Goal: Task Accomplishment & Management: Use online tool/utility

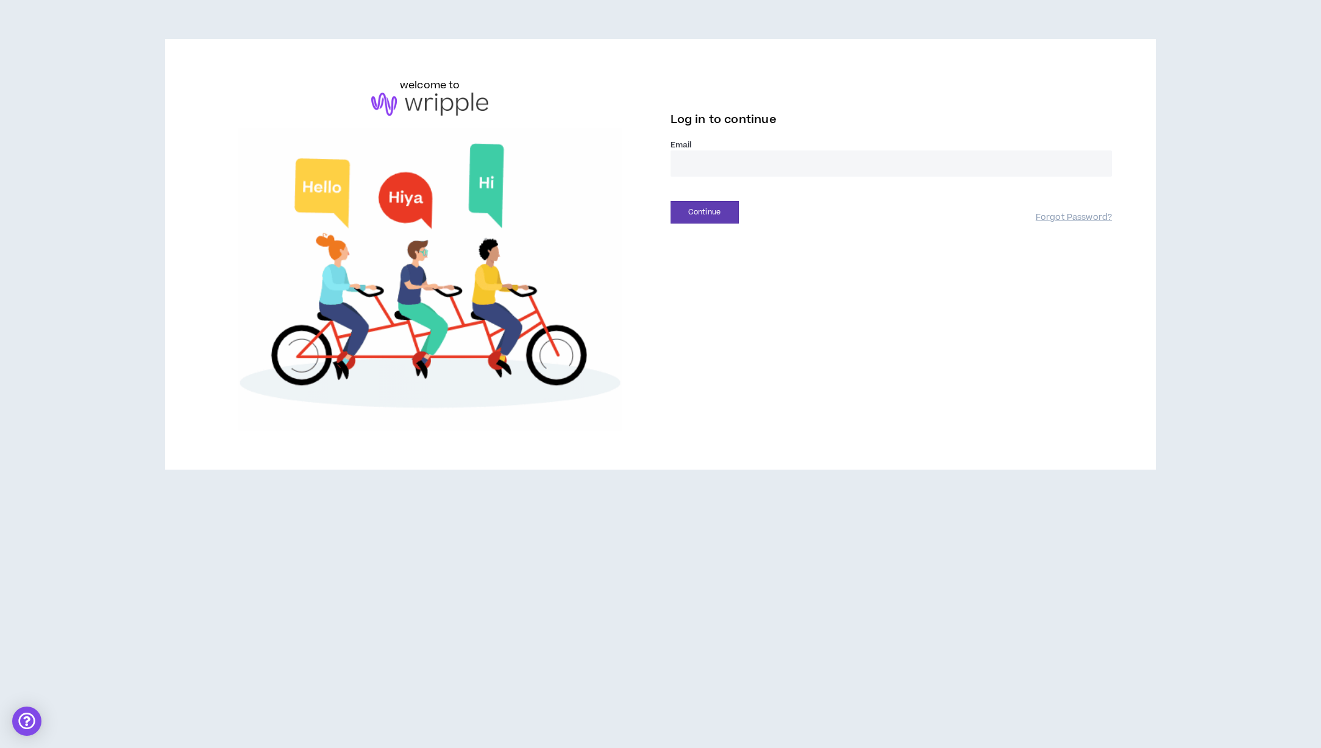
click at [764, 168] on input "email" at bounding box center [891, 164] width 442 height 26
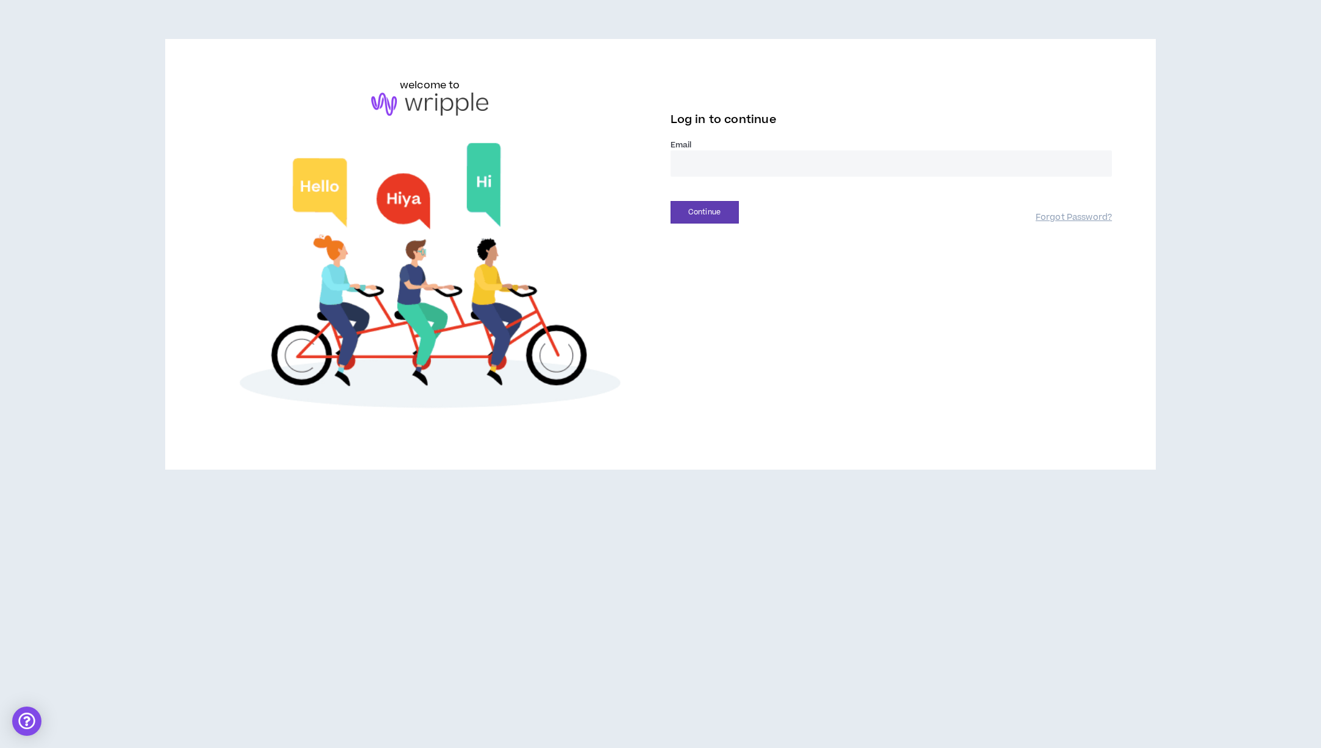
type input "**********"
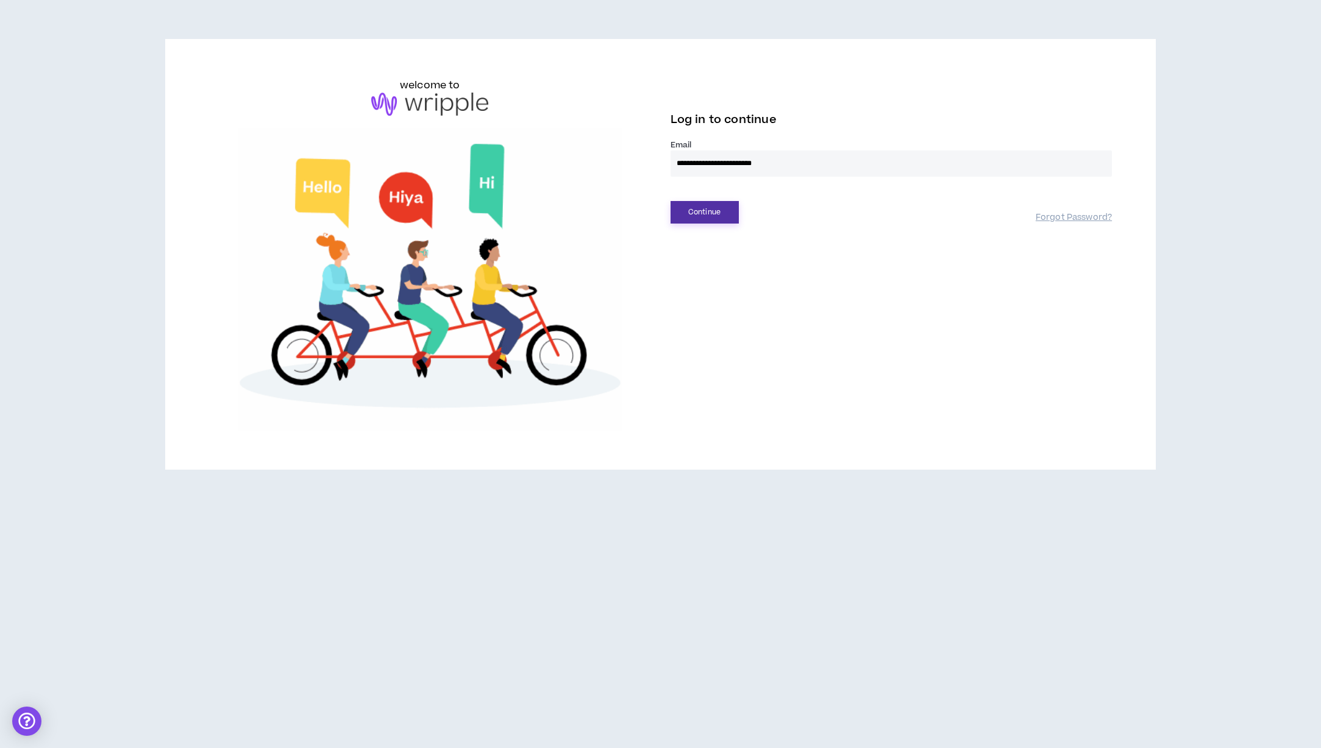
click at [702, 211] on button "Continue" at bounding box center [704, 212] width 68 height 23
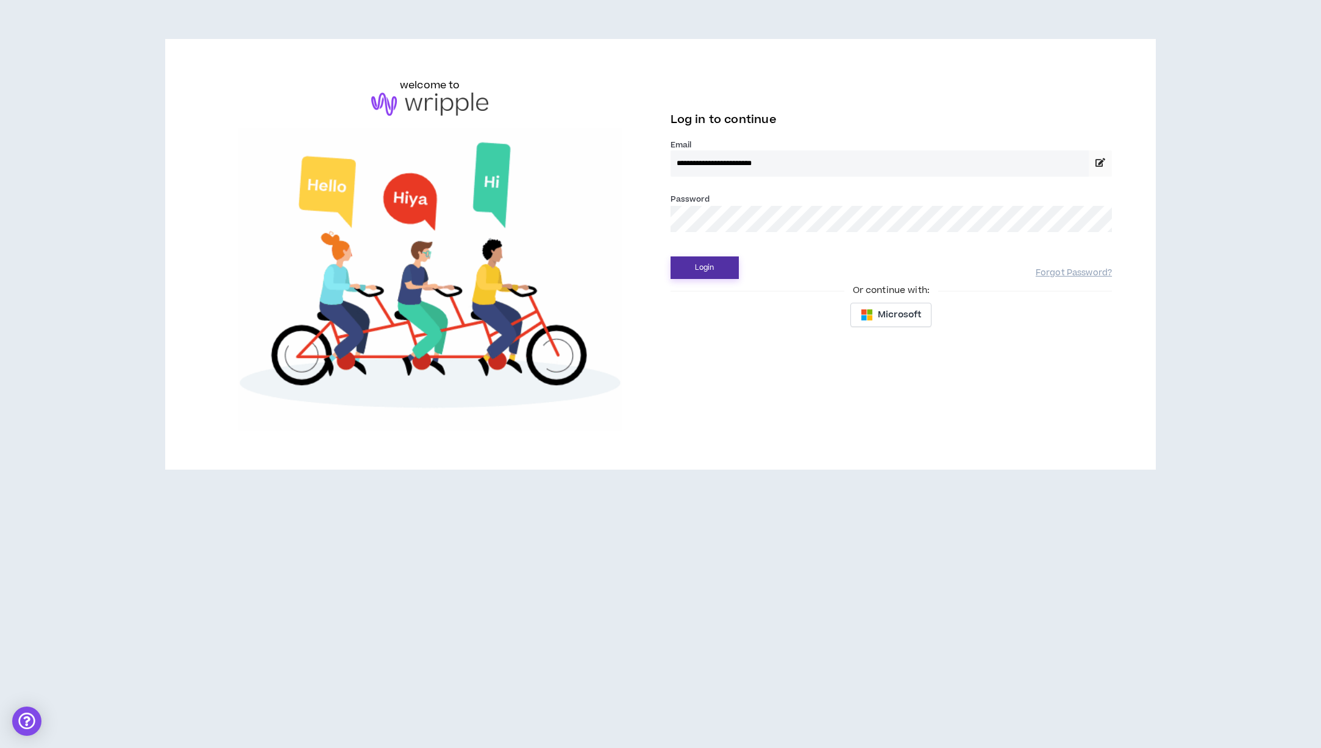
click at [670, 257] on button "Login" at bounding box center [704, 268] width 68 height 23
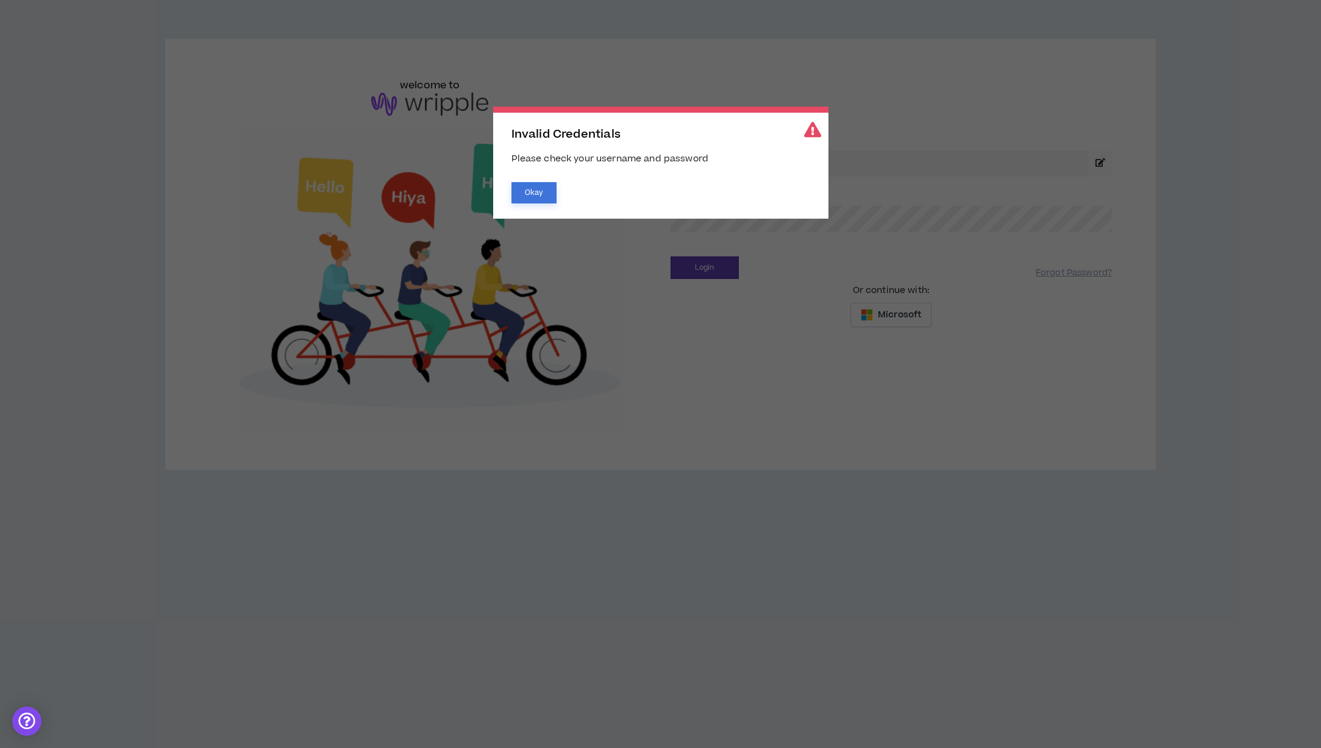
click at [523, 192] on button "Okay" at bounding box center [533, 192] width 45 height 21
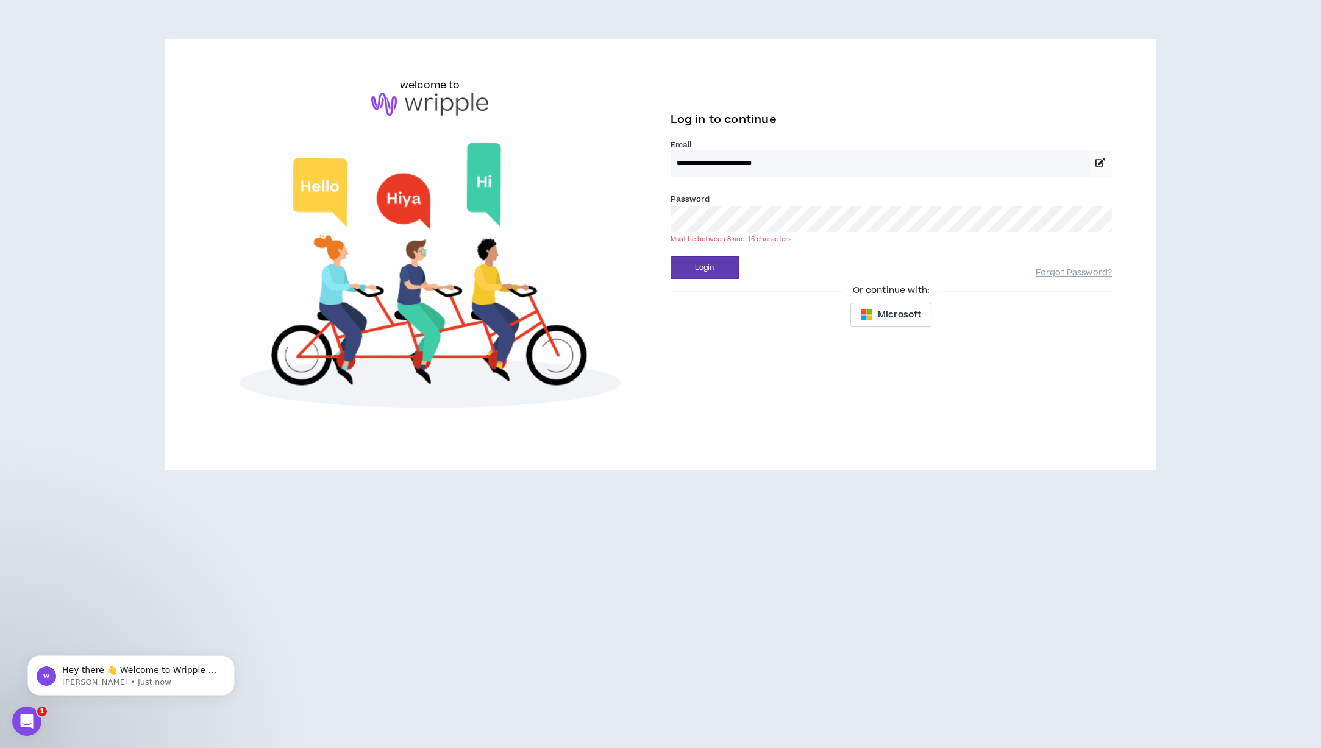
click at [670, 257] on button "Login" at bounding box center [704, 268] width 68 height 23
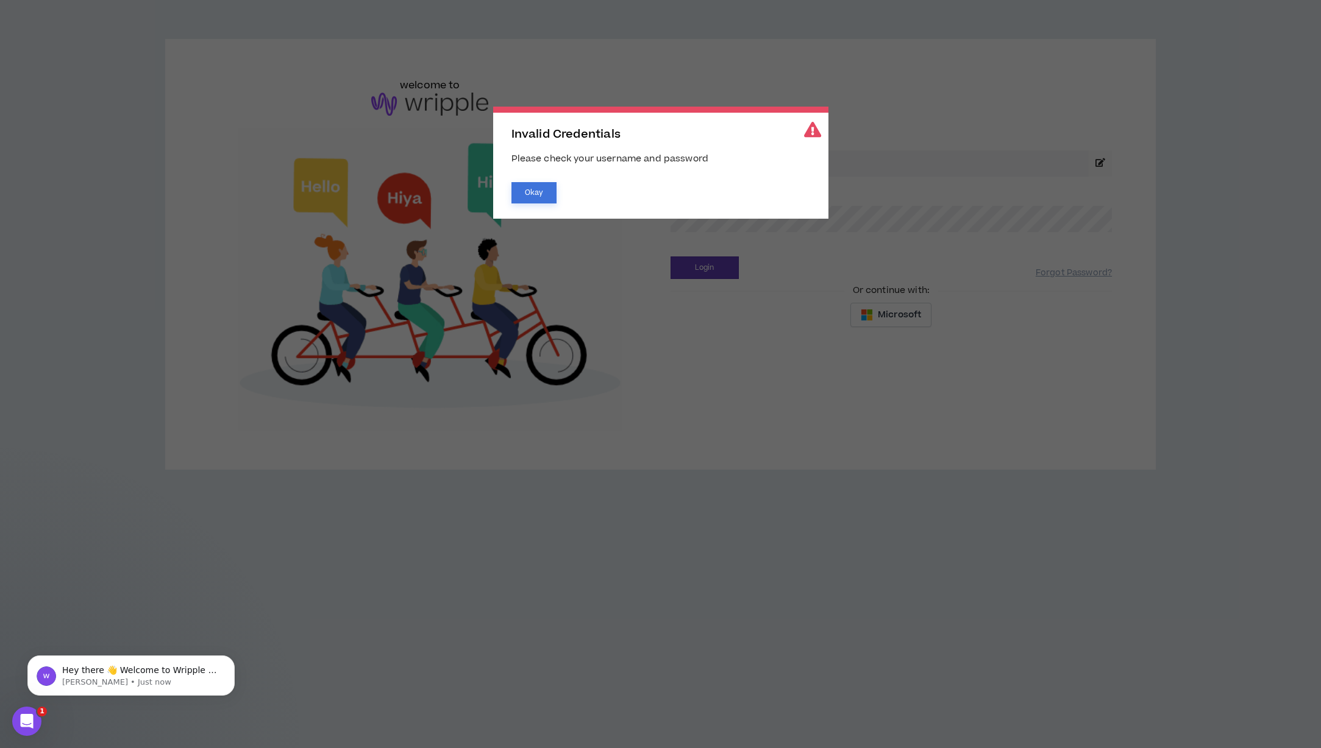
click at [519, 193] on button "Okay" at bounding box center [533, 192] width 45 height 21
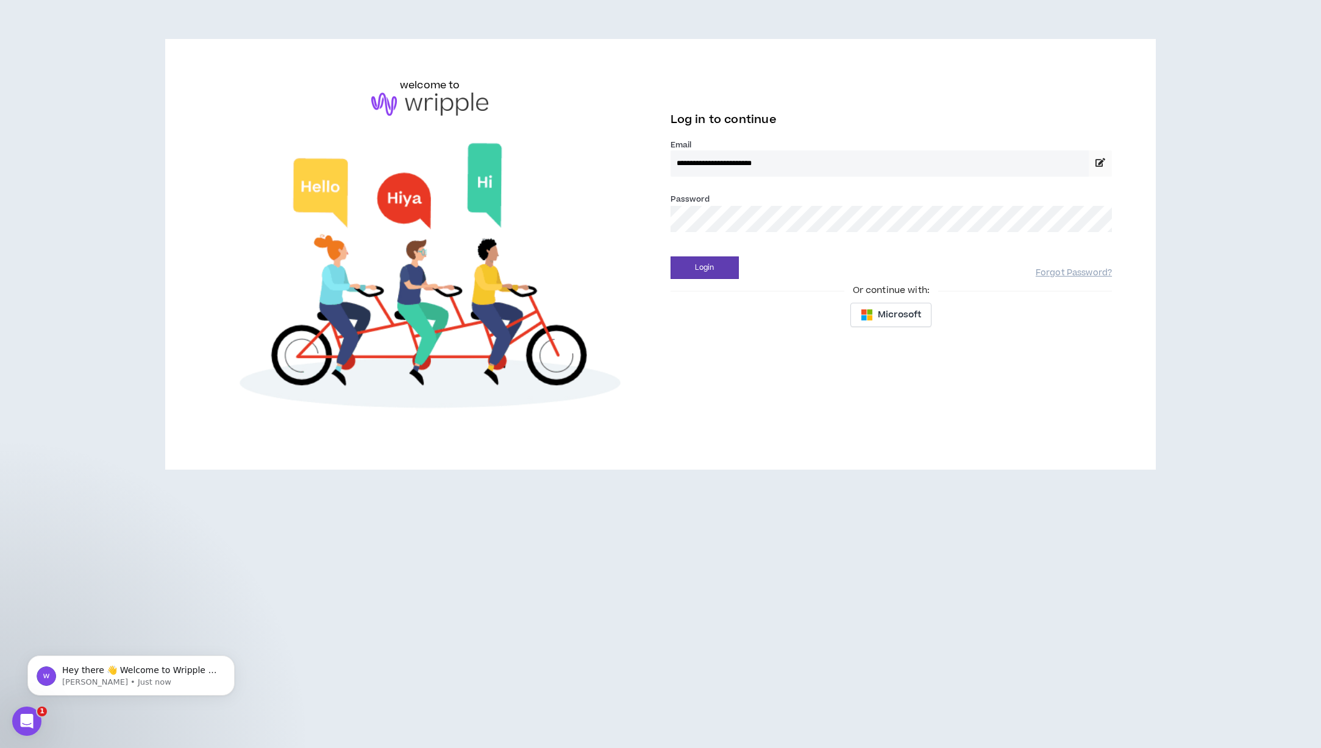
click at [738, 215] on div "Invalid Credentials Please check your username and password Okay" at bounding box center [660, 163] width 335 height 112
click at [670, 257] on button "Login" at bounding box center [704, 268] width 68 height 23
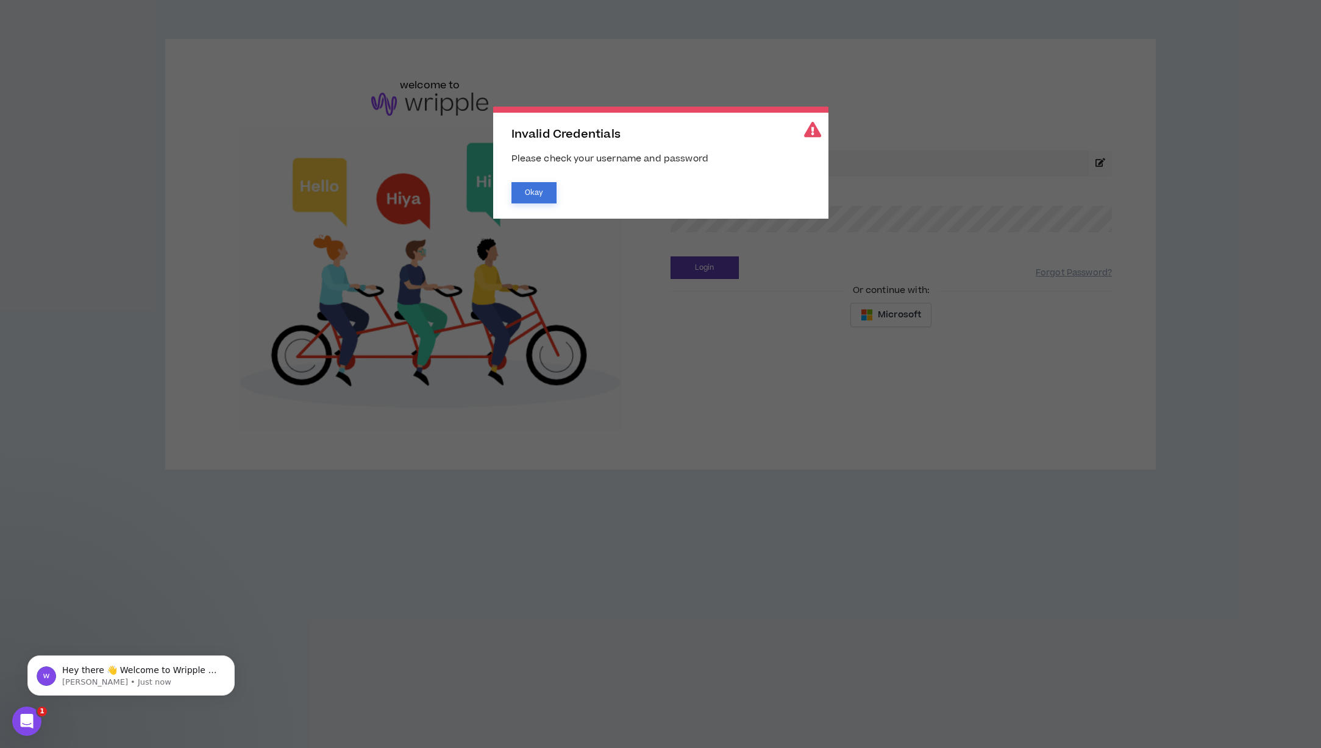
click at [529, 199] on button "Okay" at bounding box center [533, 192] width 45 height 21
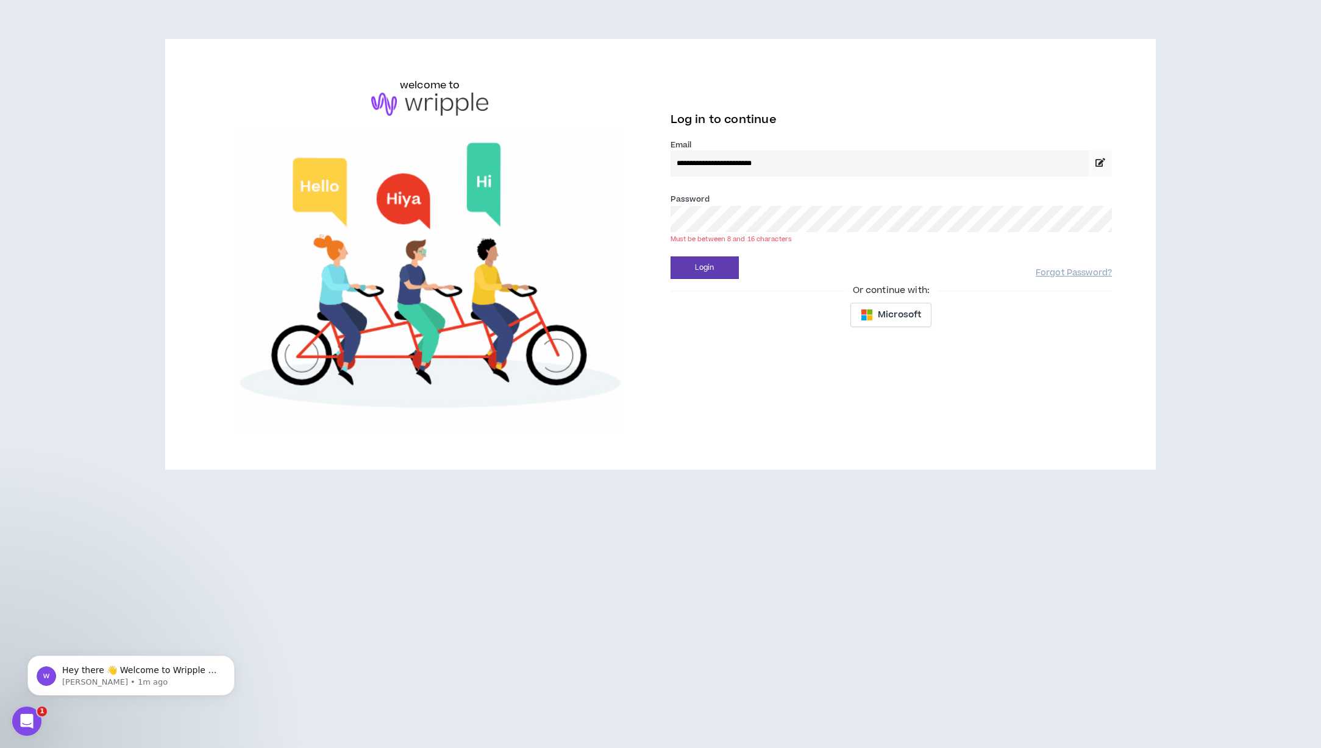
click at [670, 257] on button "Login" at bounding box center [704, 268] width 68 height 23
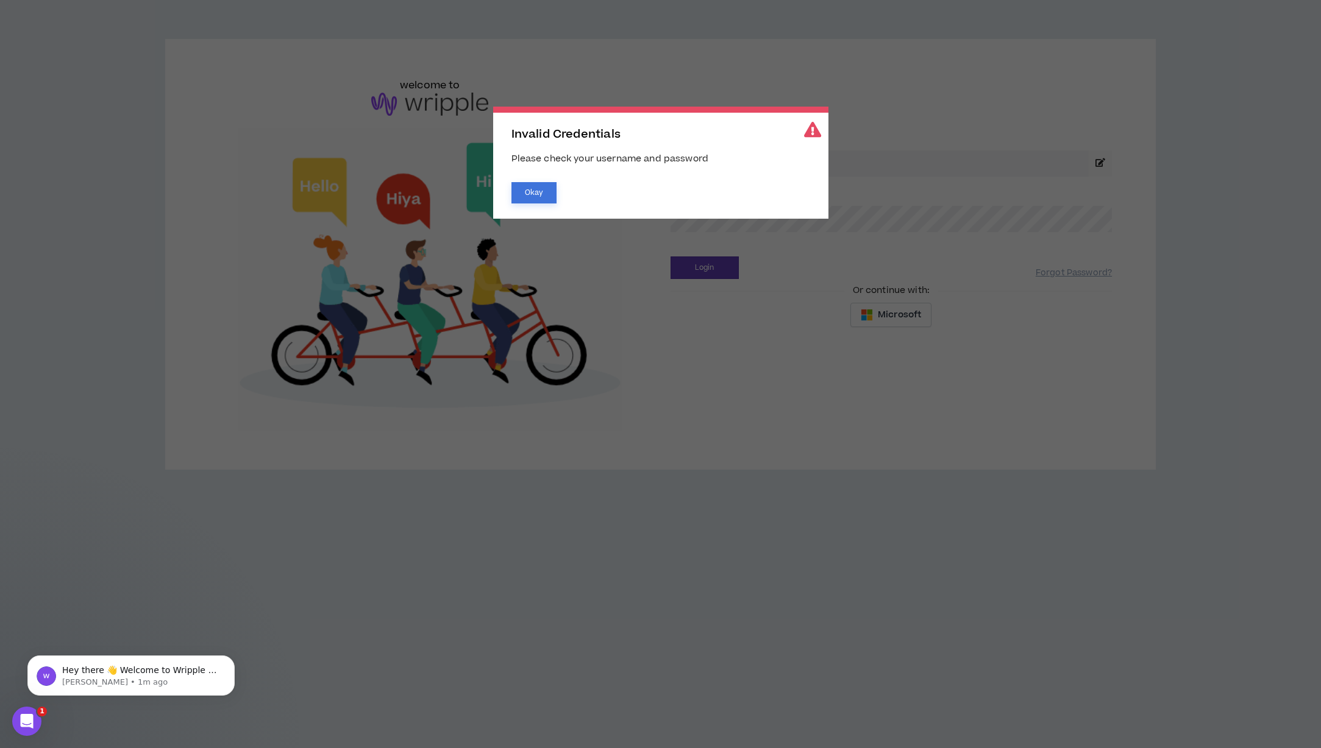
click at [544, 193] on button "Okay" at bounding box center [533, 192] width 45 height 21
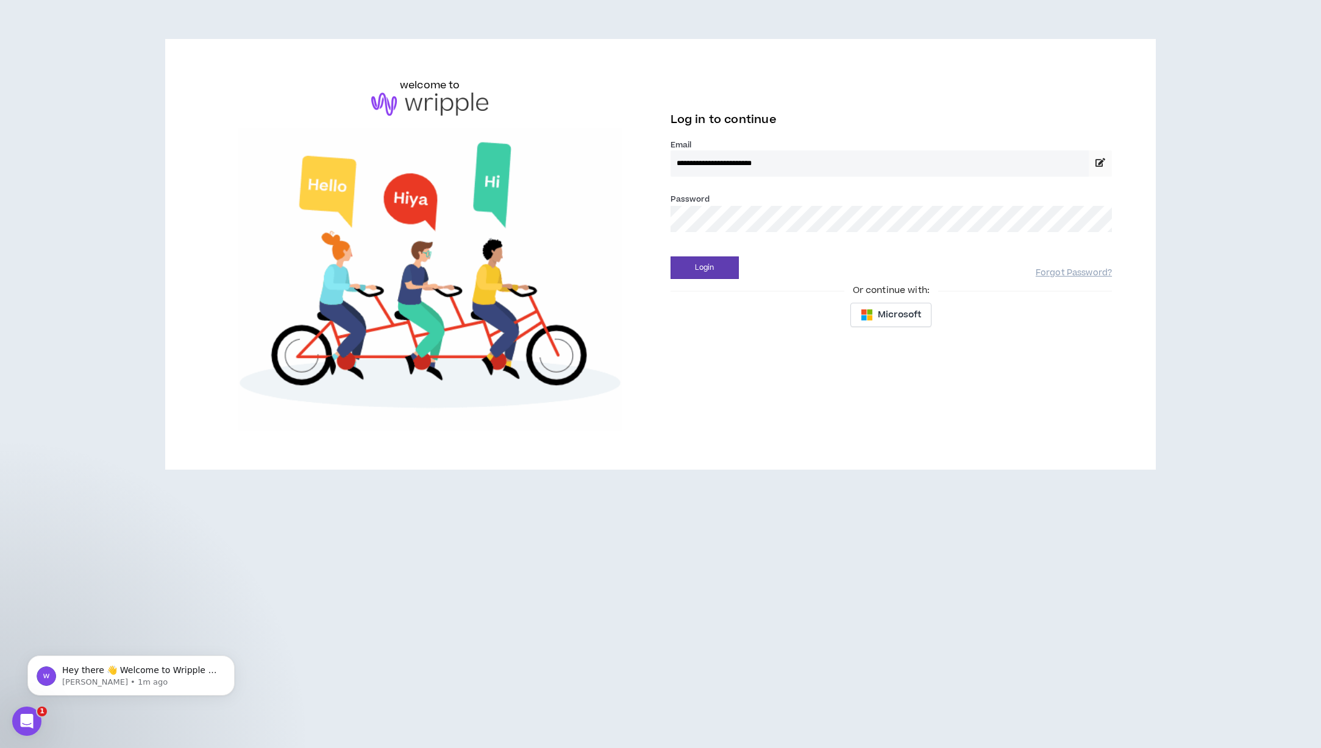
click at [670, 257] on button "Login" at bounding box center [704, 268] width 68 height 23
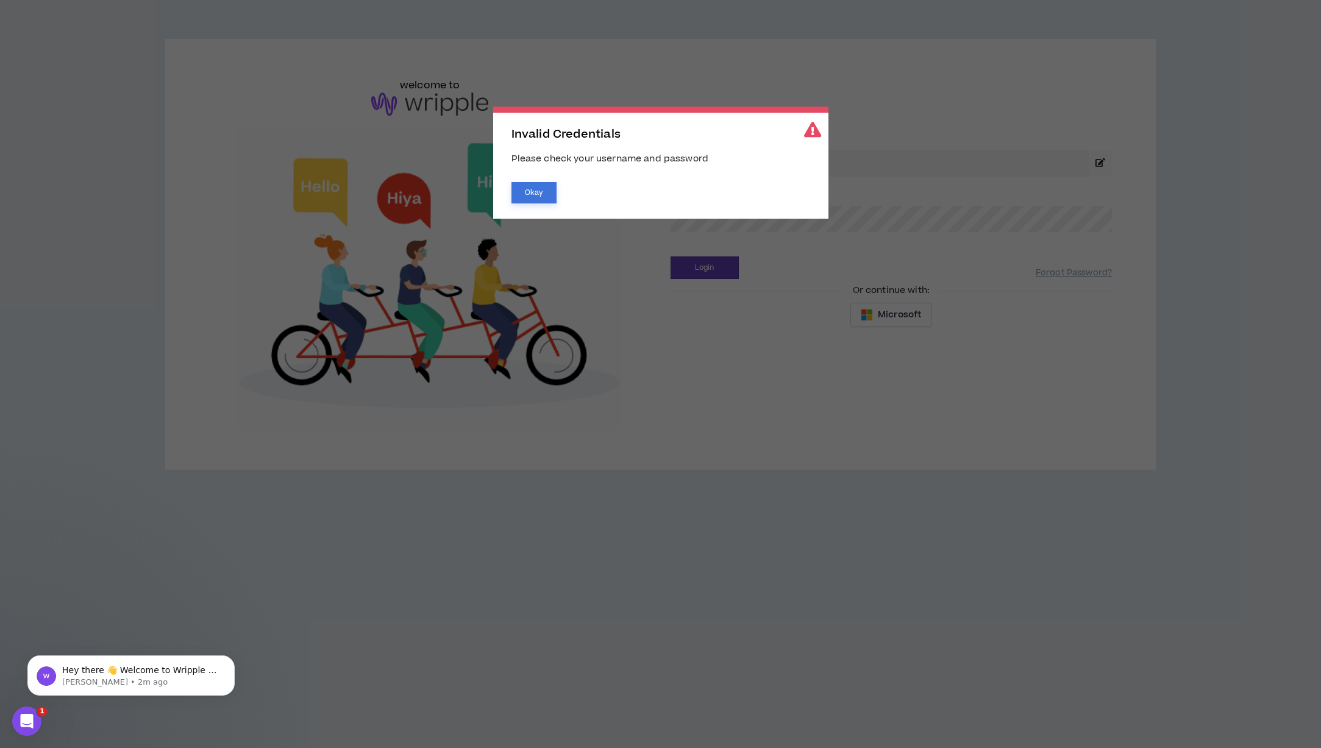
click at [542, 194] on button "Okay" at bounding box center [533, 192] width 45 height 21
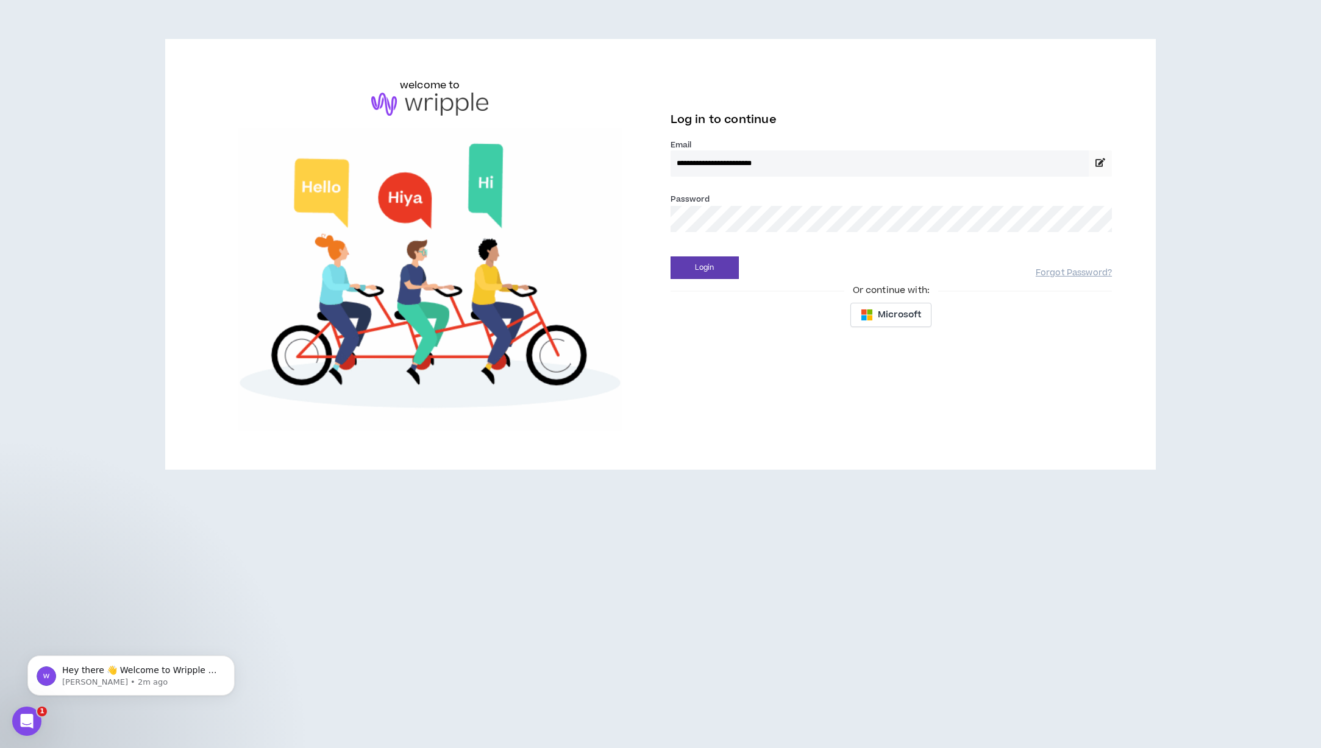
click at [798, 225] on span "Invalid Credentials Please check your username and password Okay" at bounding box center [660, 374] width 1321 height 748
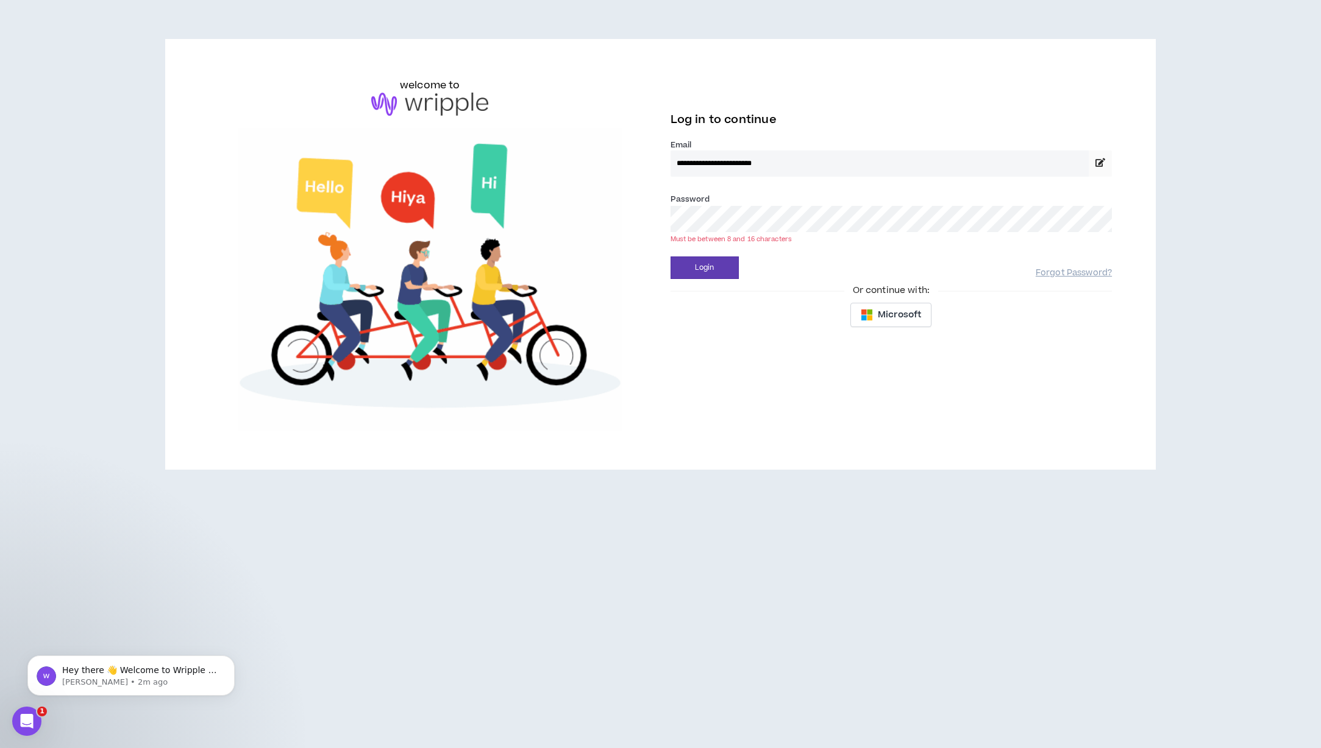
click at [670, 257] on button "Login" at bounding box center [704, 268] width 68 height 23
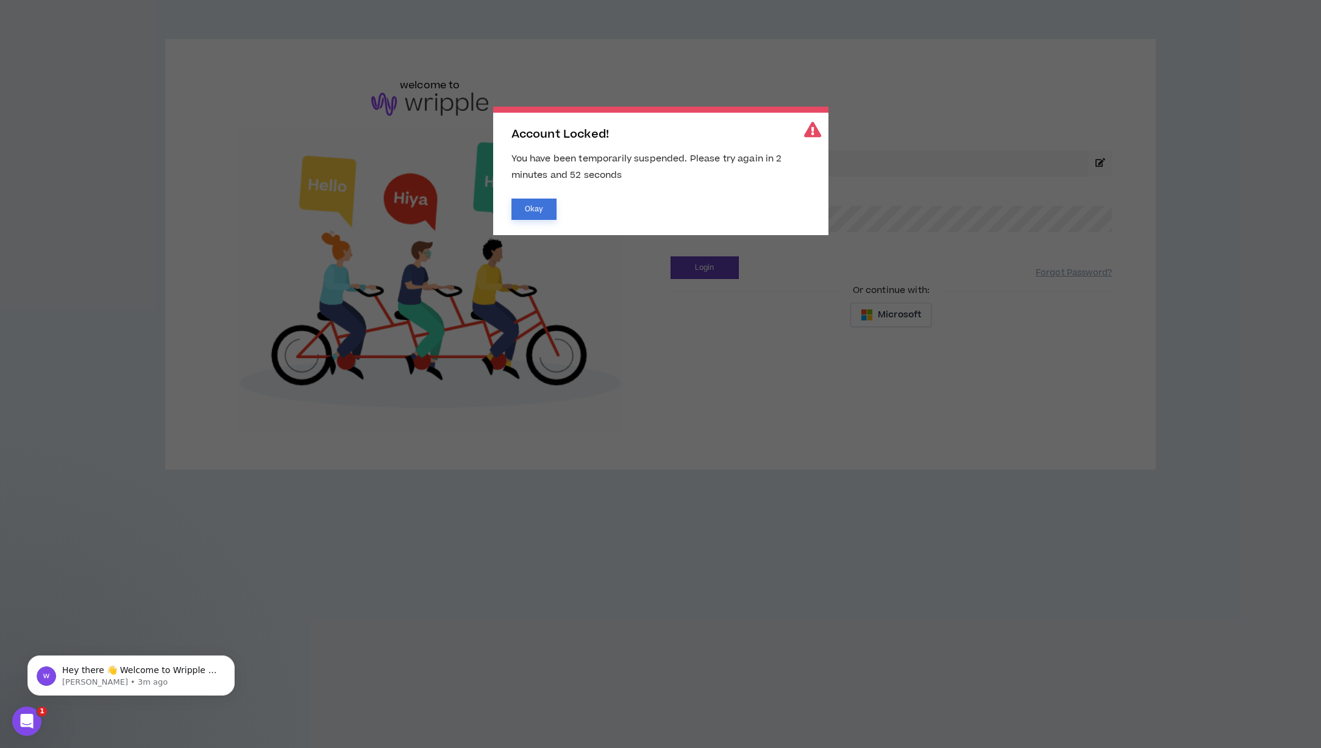
click at [529, 206] on button "Okay" at bounding box center [533, 209] width 45 height 21
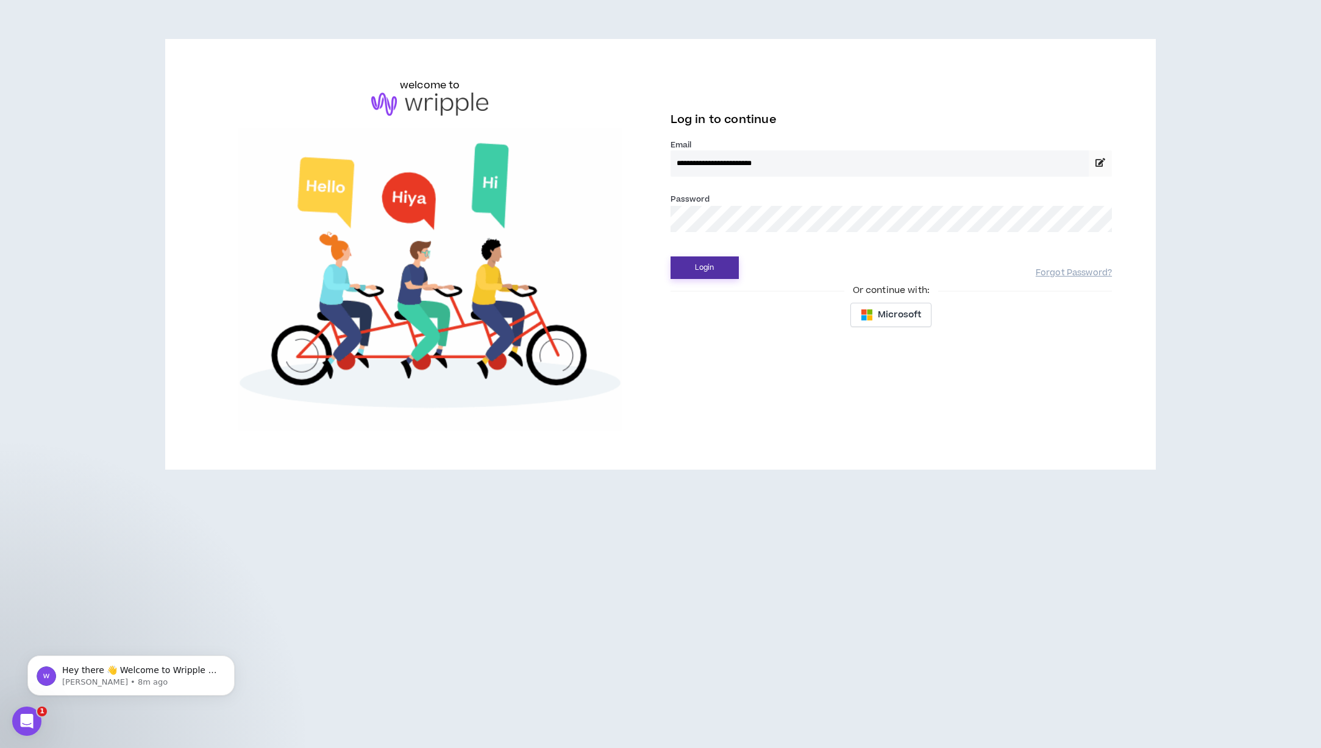
click at [688, 266] on button "Login" at bounding box center [704, 268] width 68 height 23
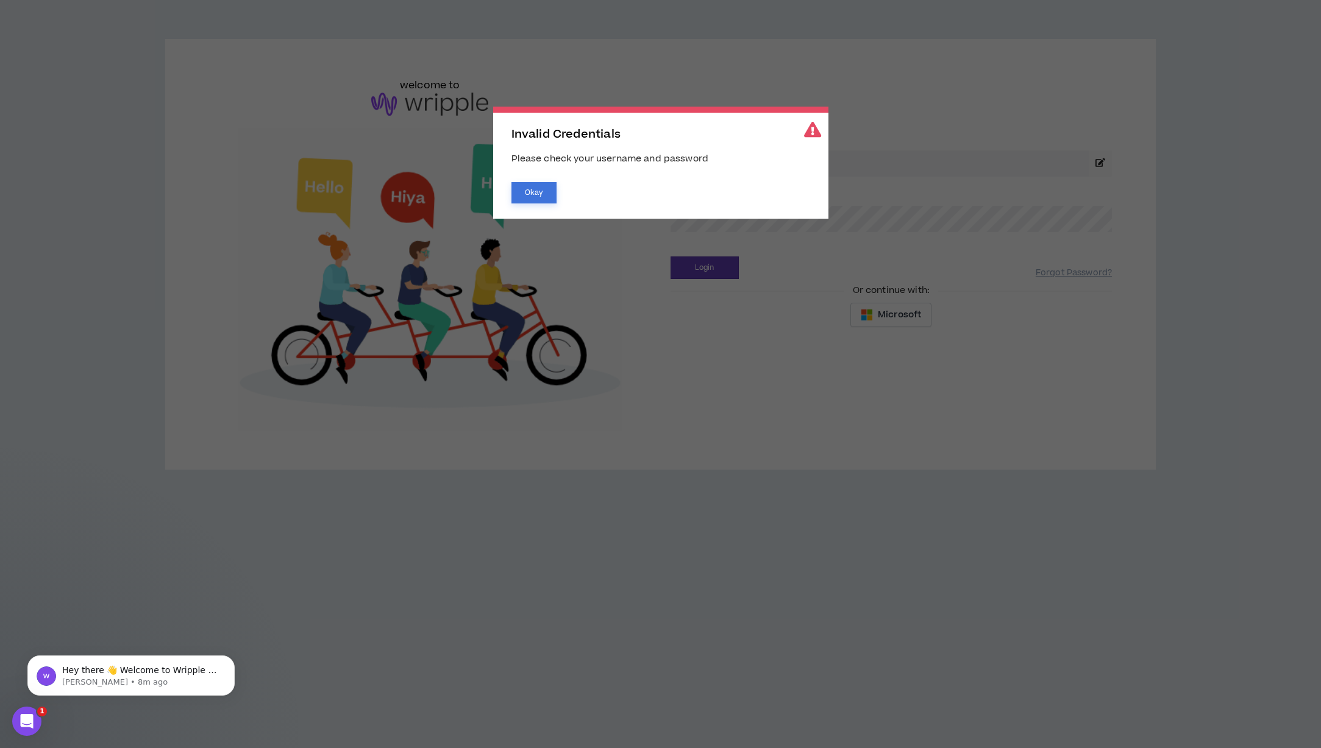
click at [543, 183] on button "Okay" at bounding box center [533, 192] width 45 height 21
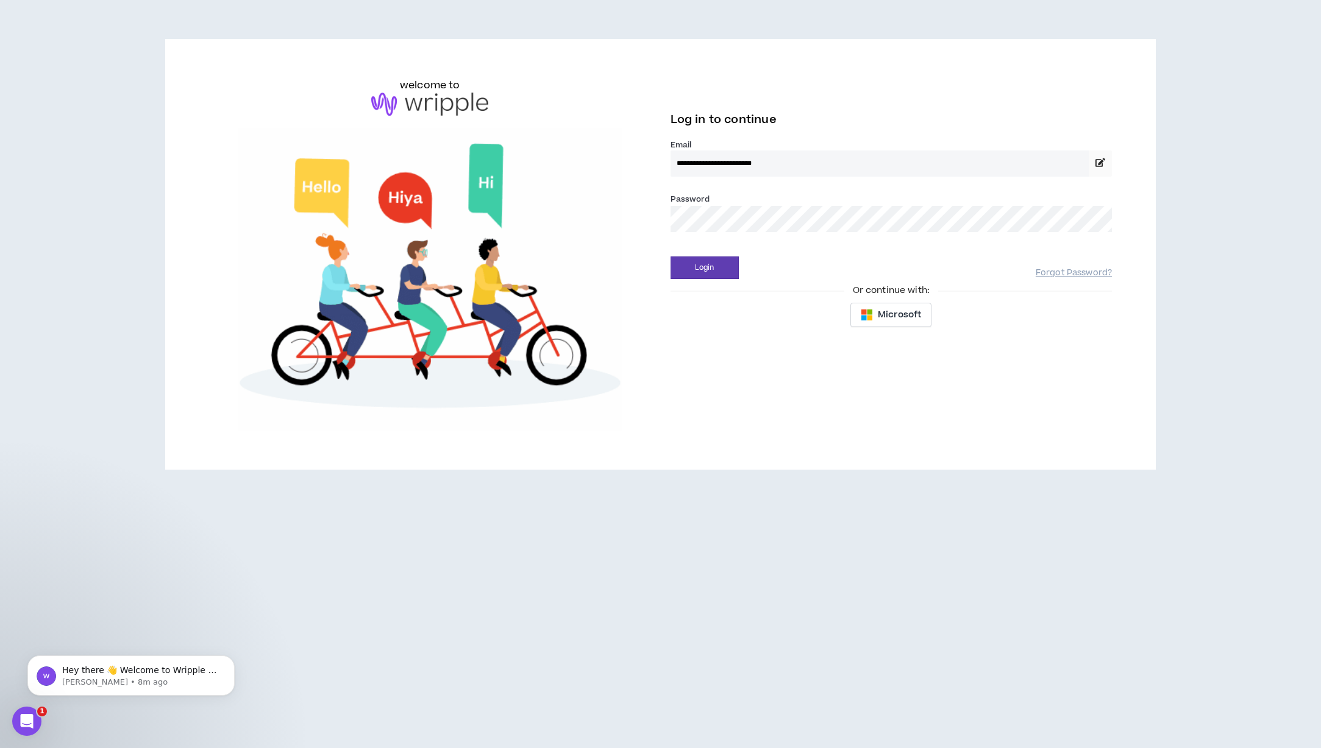
click at [747, 219] on body "**********" at bounding box center [660, 374] width 1321 height 748
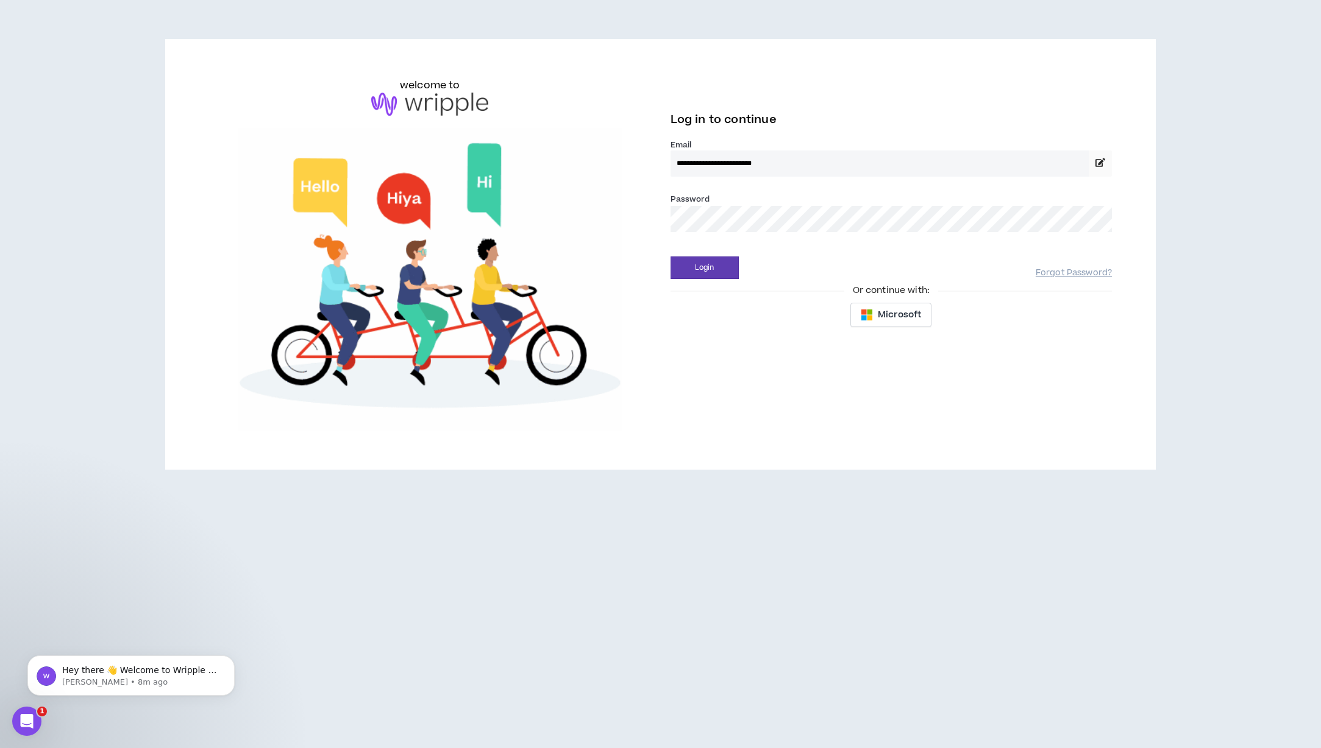
click at [670, 257] on button "Login" at bounding box center [704, 268] width 68 height 23
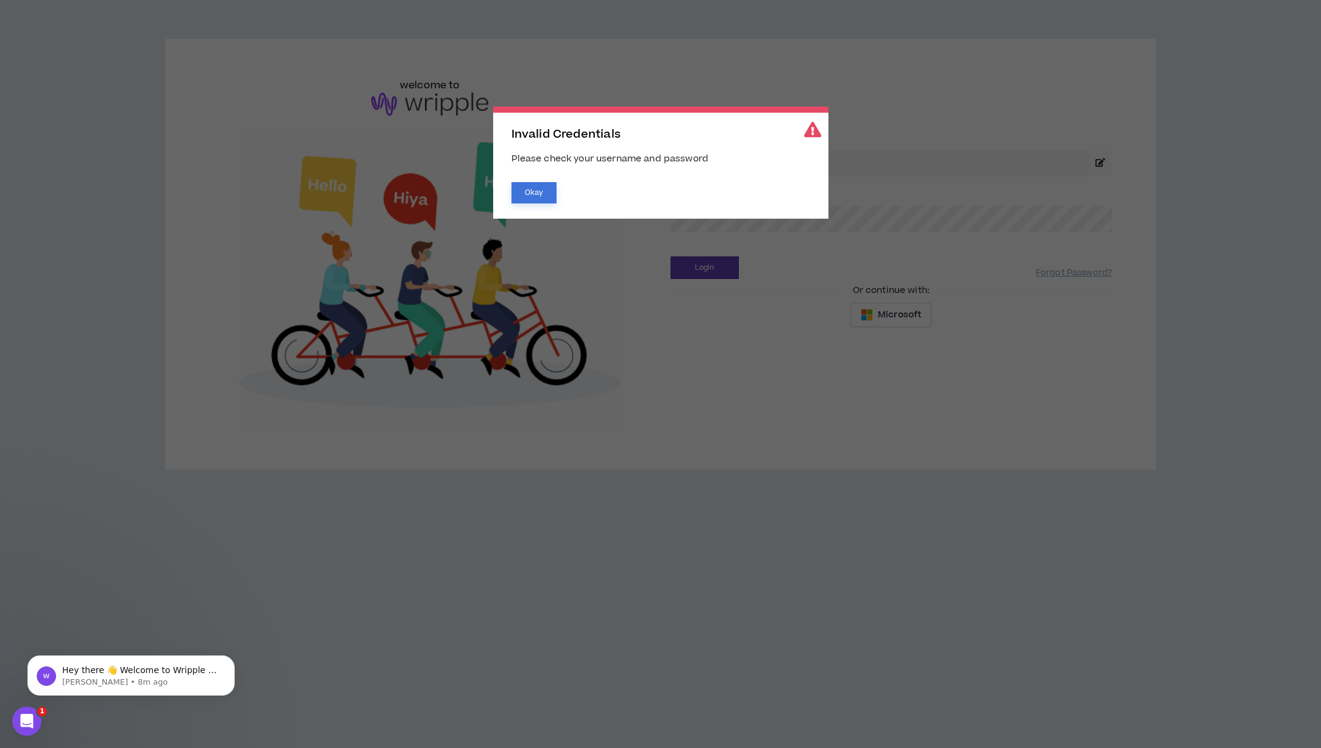
click at [547, 199] on button "Okay" at bounding box center [533, 192] width 45 height 21
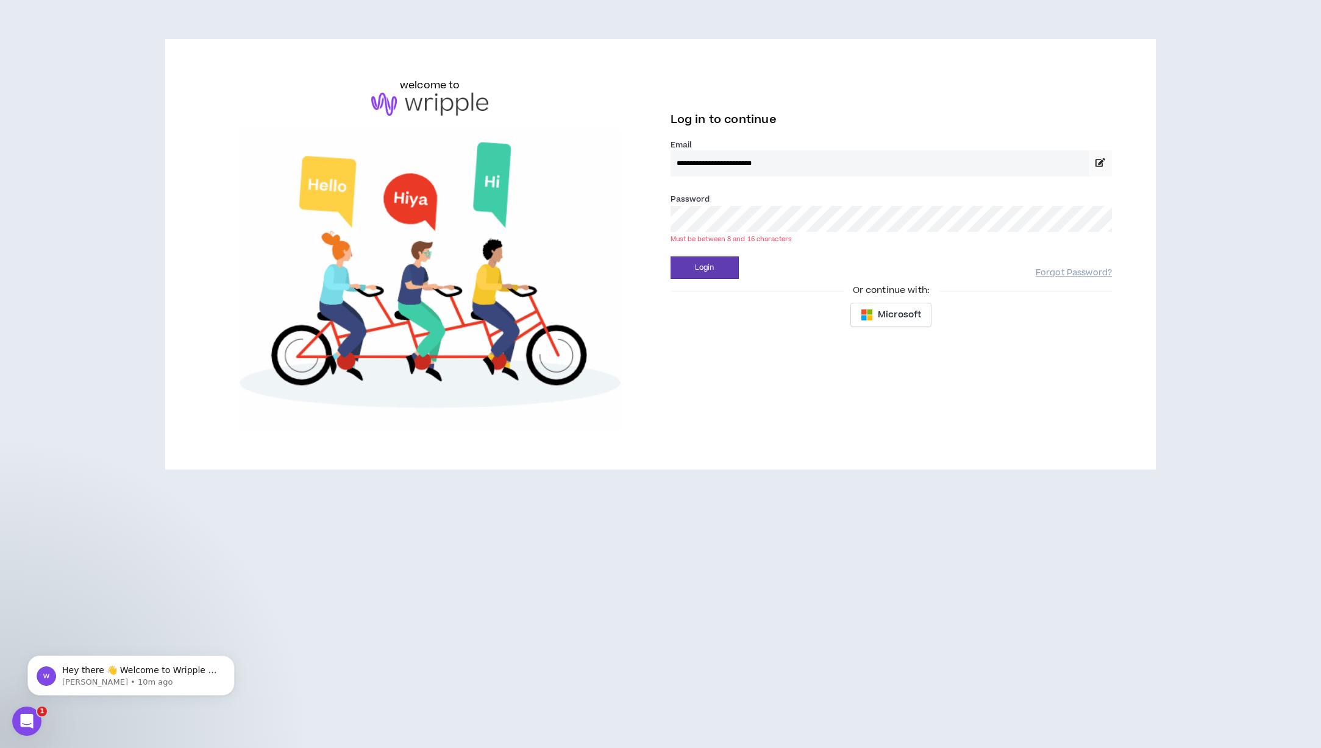
click at [670, 257] on button "Login" at bounding box center [704, 268] width 68 height 23
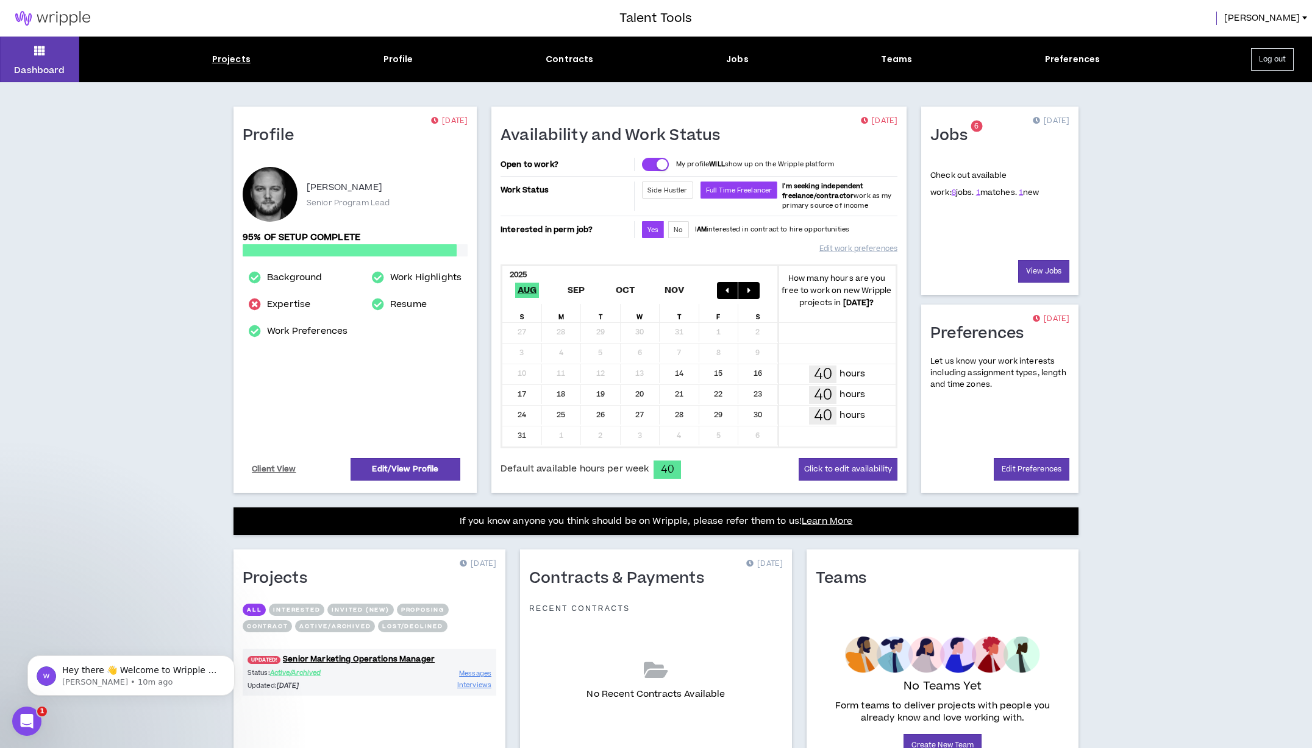
click at [227, 58] on div "Projects" at bounding box center [231, 59] width 38 height 13
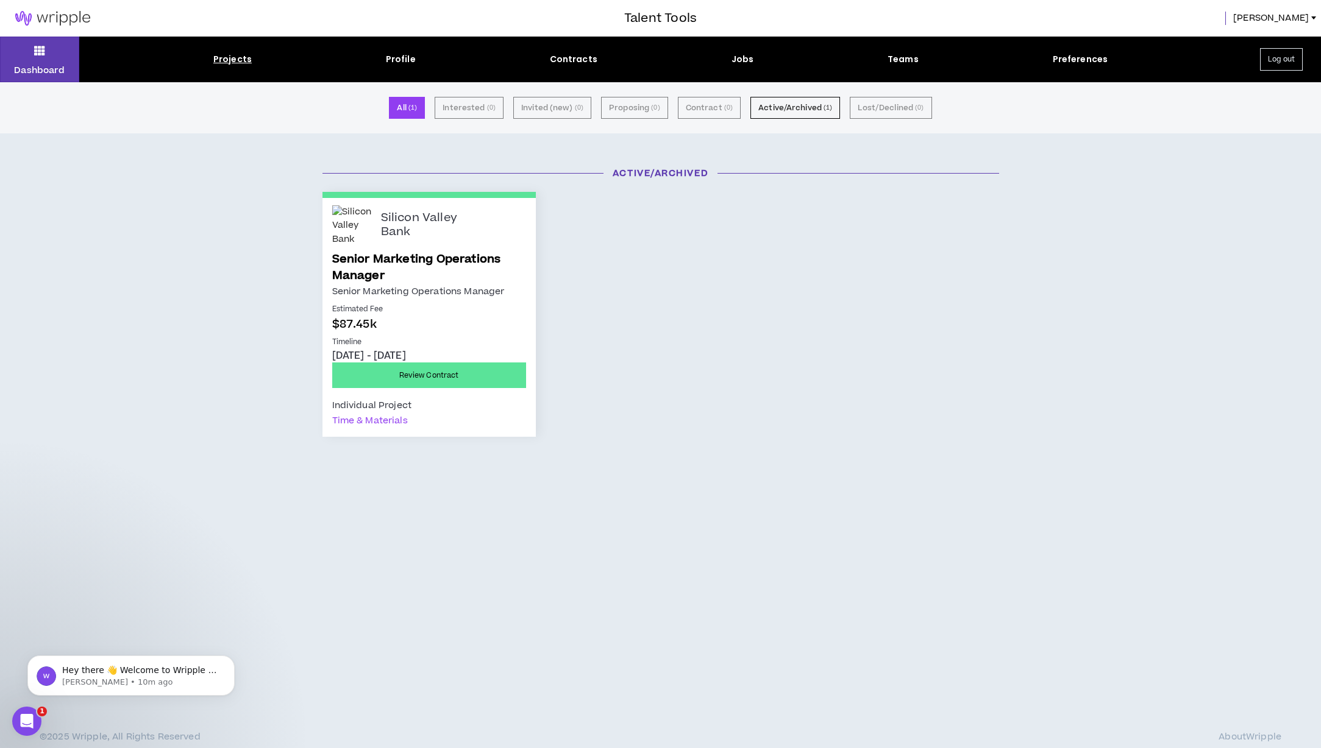
click at [389, 253] on link "Senior Marketing Operations Manager" at bounding box center [429, 267] width 194 height 33
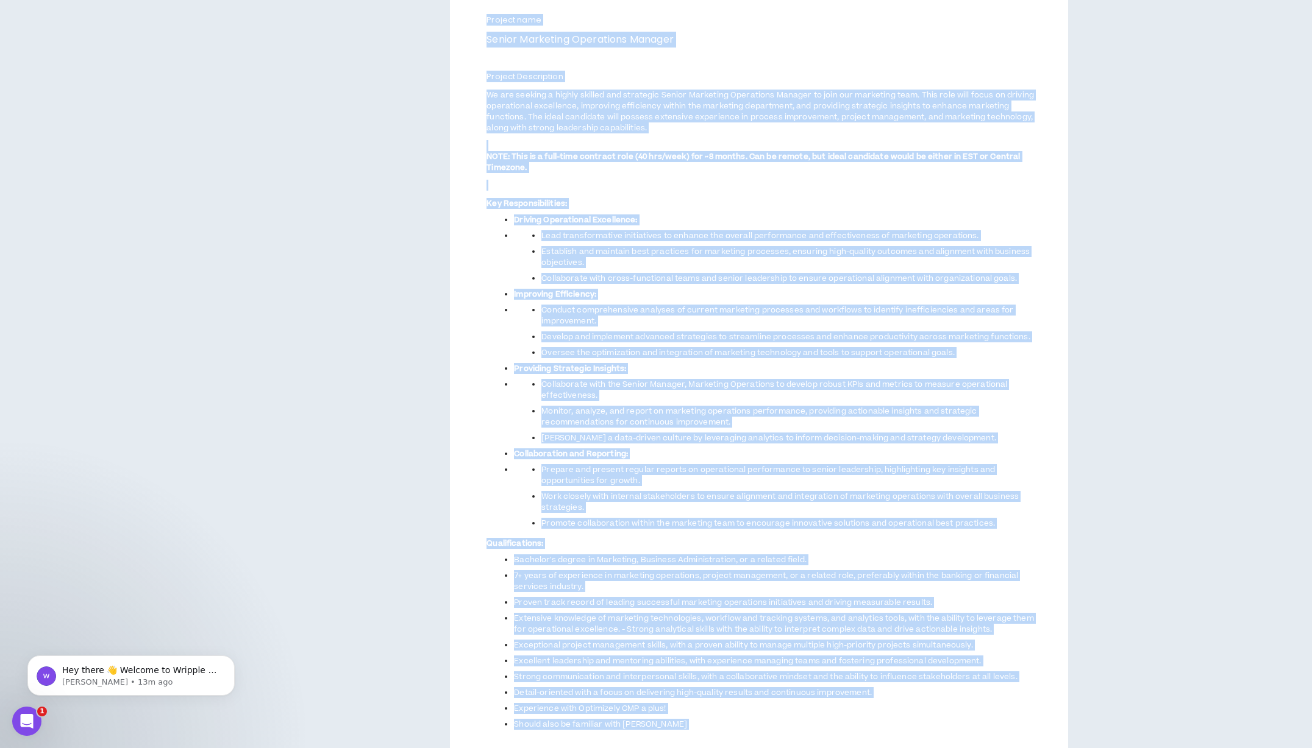
scroll to position [587, 0]
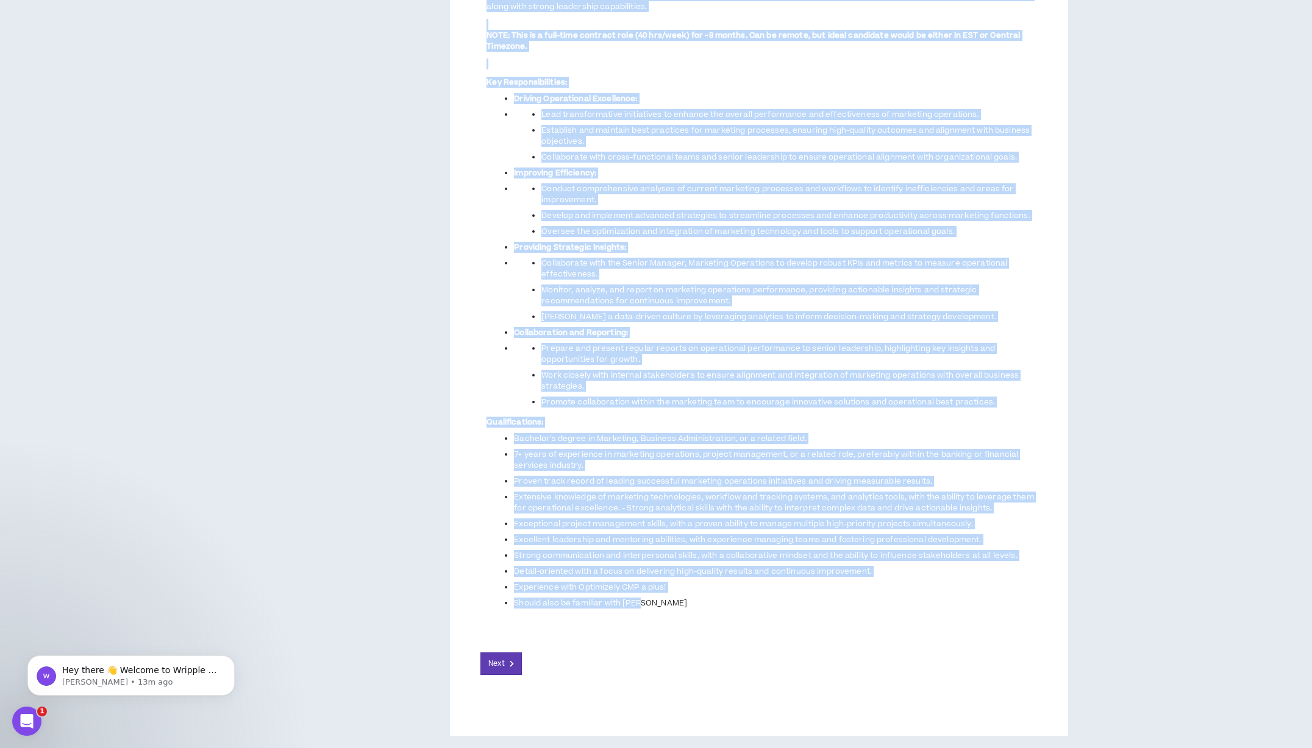
drag, startPoint x: 488, startPoint y: 182, endPoint x: 643, endPoint y: 606, distance: 451.7
click at [643, 606] on div "Project name Senior Marketing Operations Manager Project Description We are see…" at bounding box center [758, 251] width 556 height 716
copy div "Project name Senior Marketing Operations Manager Project Description We are see…"
